Goal: Task Accomplishment & Management: Manage account settings

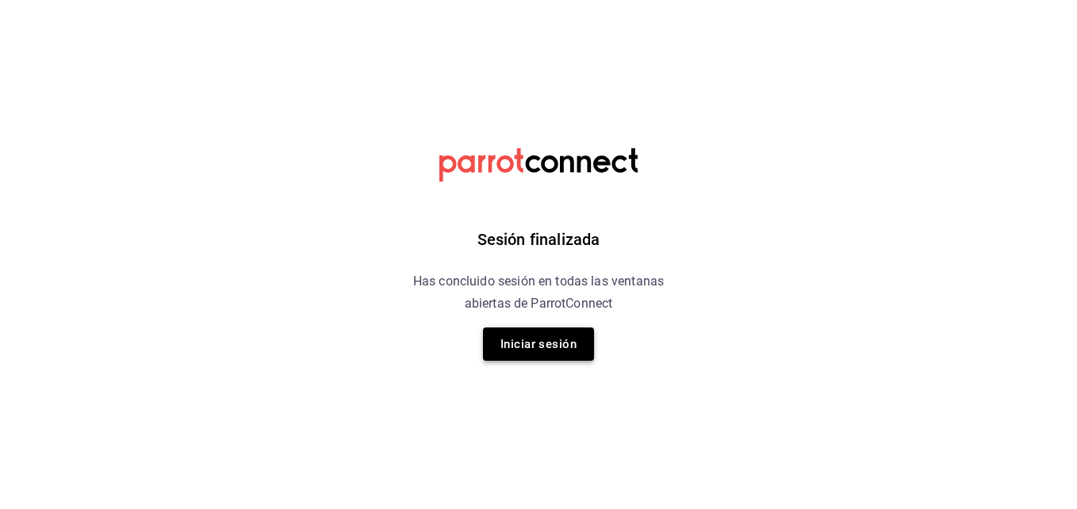
click at [532, 341] on button "Iniciar sesión" at bounding box center [538, 344] width 111 height 33
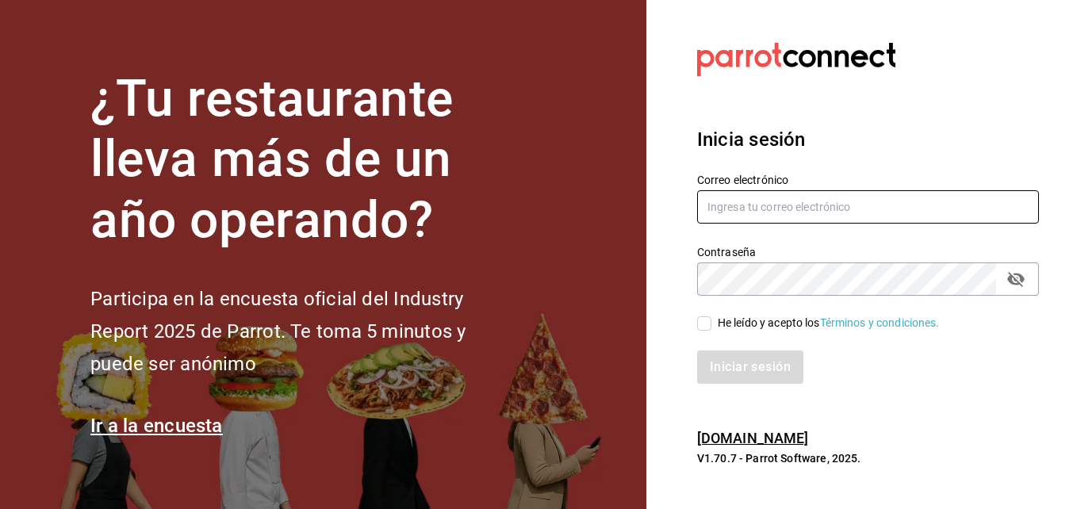
type input "[EMAIL_ADDRESS][DOMAIN_NAME]"
click at [705, 323] on input "He leído y acepto los Términos y condiciones." at bounding box center [704, 324] width 14 height 14
checkbox input "true"
